Goal: Navigation & Orientation: Find specific page/section

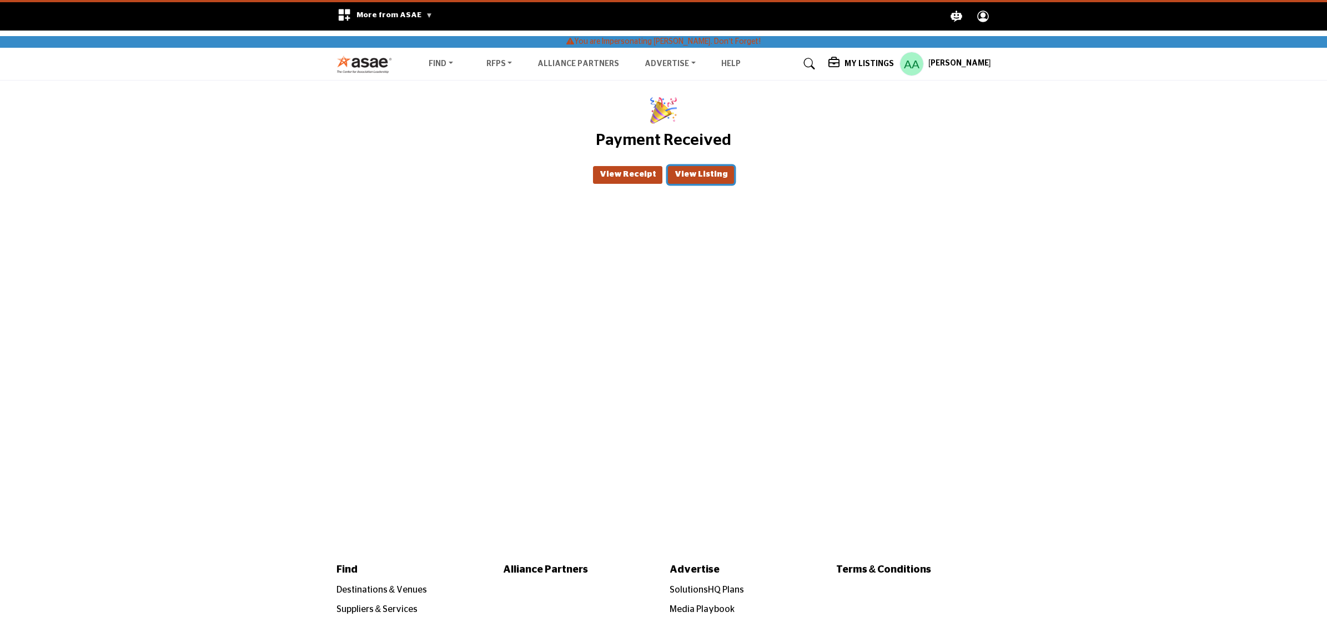
click at [697, 178] on button "View Listing" at bounding box center [701, 175] width 66 height 18
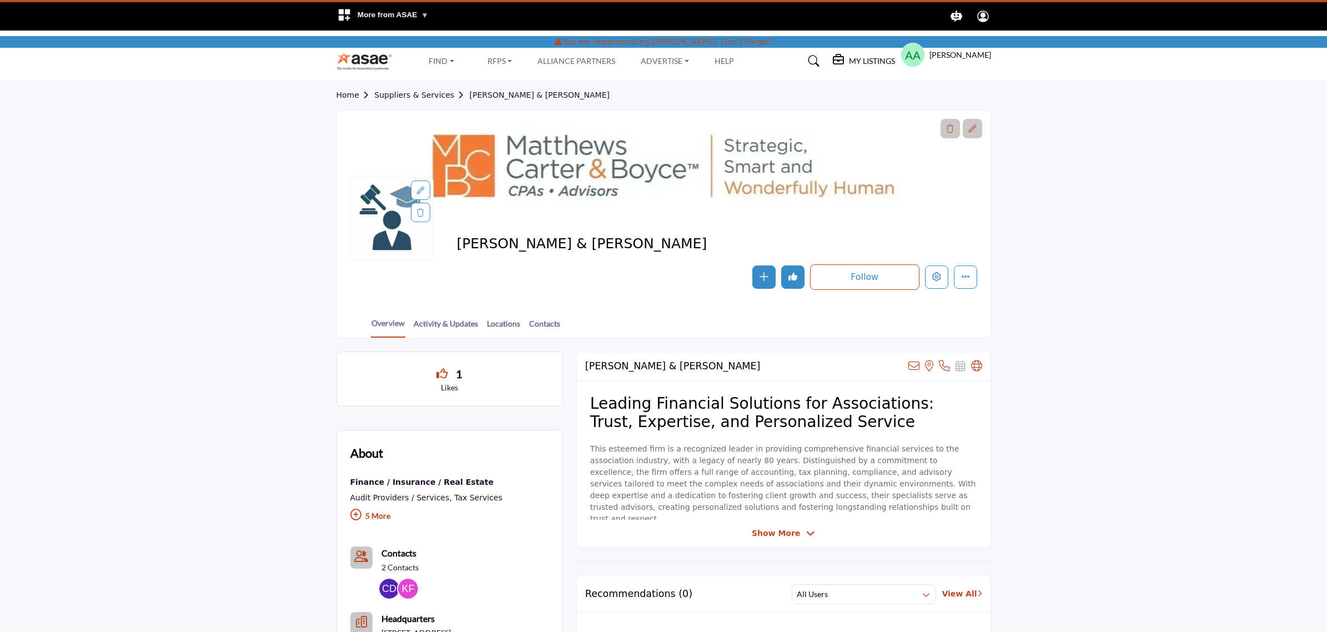
click at [940, 54] on h5 "[PERSON_NAME]" at bounding box center [960, 54] width 62 height 11
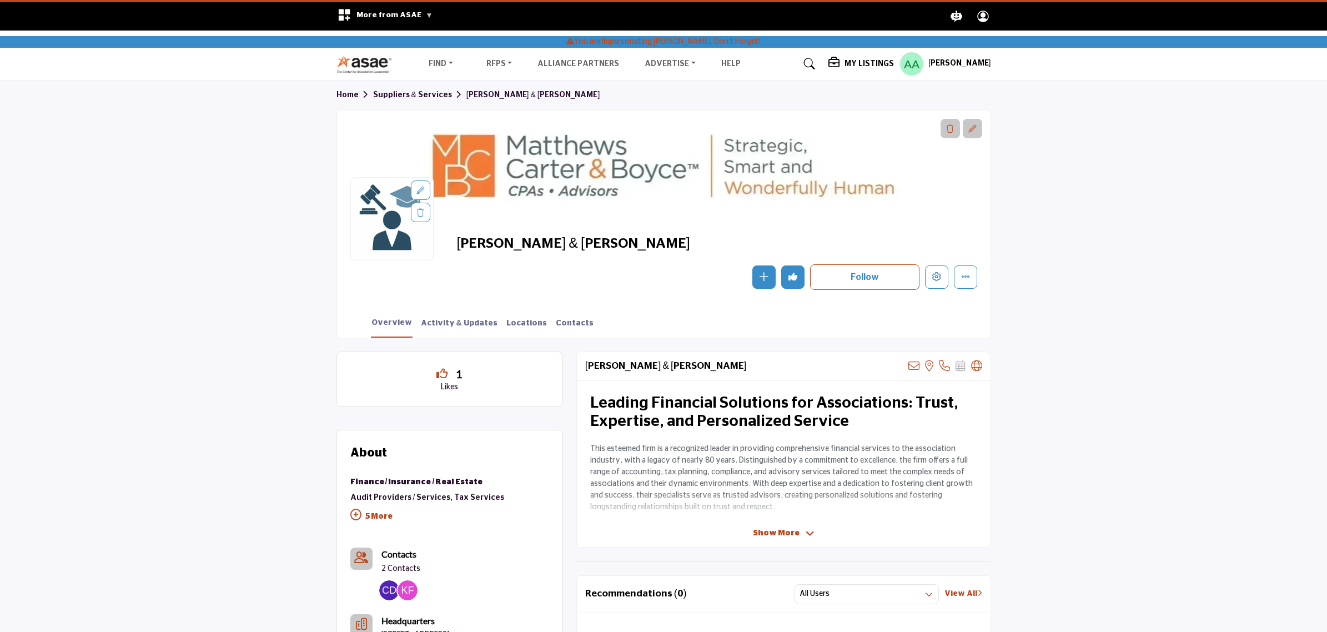
click at [941, 61] on h5 "[PERSON_NAME]" at bounding box center [959, 63] width 63 height 11
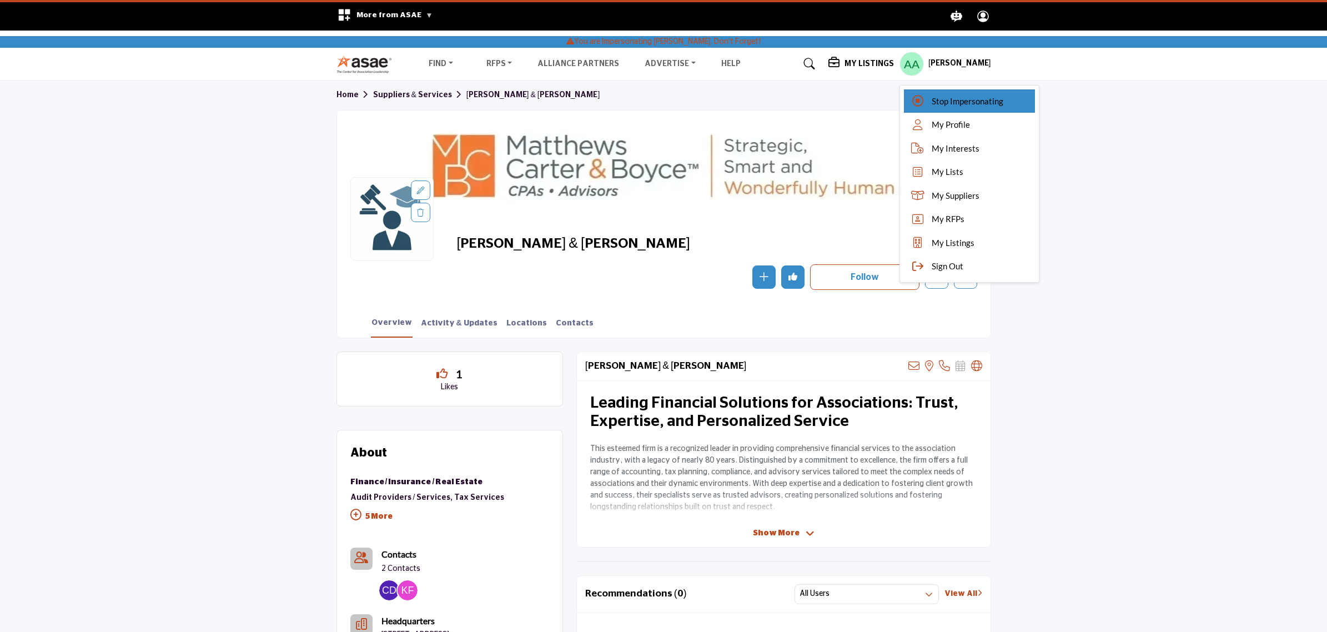
click at [956, 95] on span "Stop Impersonating" at bounding box center [967, 101] width 72 height 13
click at [0, 0] on div at bounding box center [0, 0] width 0 height 0
